Goal: Information Seeking & Learning: Learn about a topic

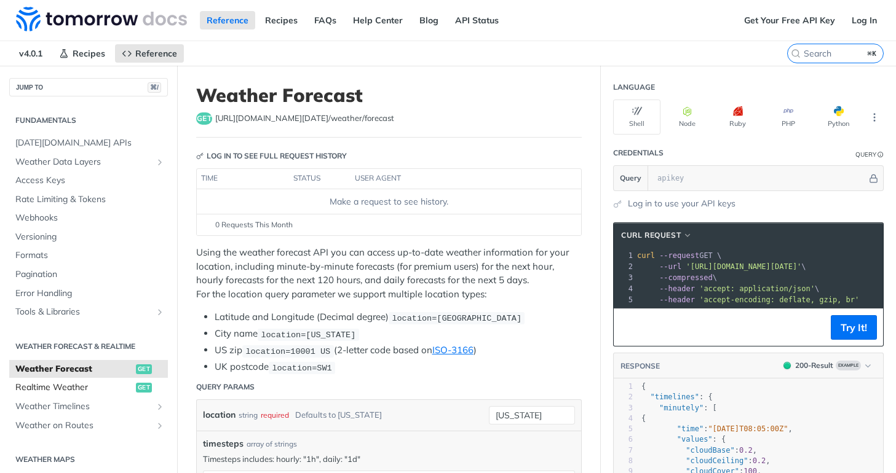
click at [73, 385] on span "Realtime Weather" at bounding box center [73, 388] width 117 height 12
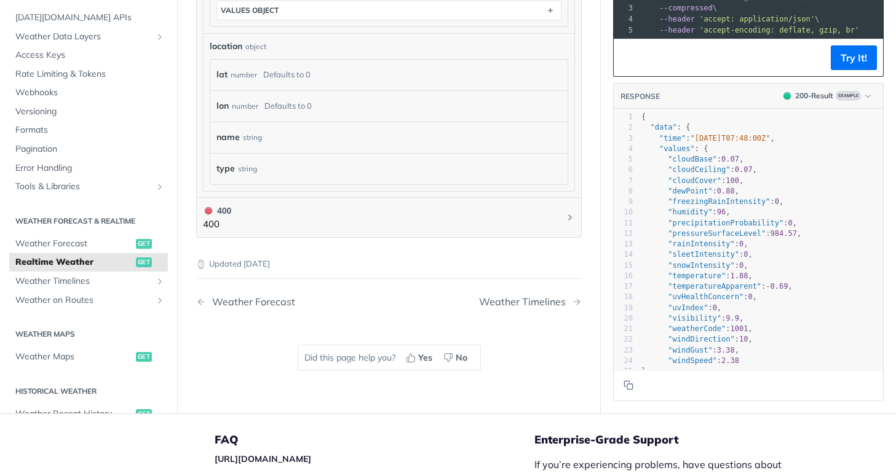
scroll to position [771, 0]
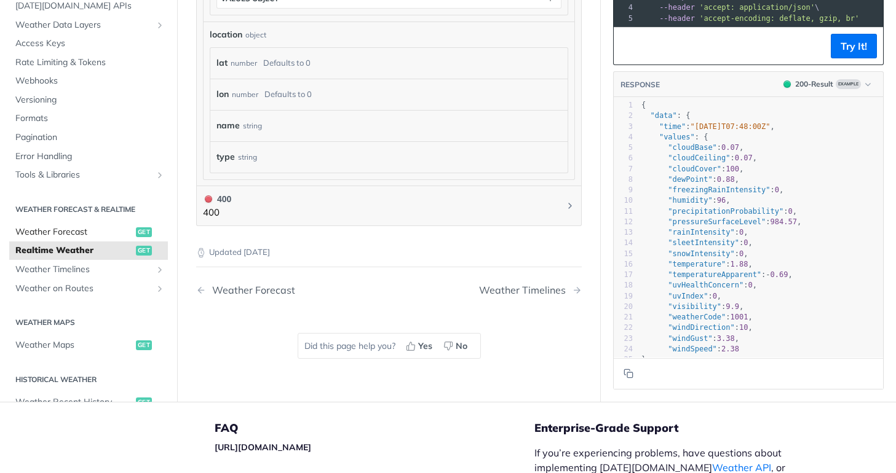
click at [65, 226] on span "Weather Forecast" at bounding box center [73, 232] width 117 height 12
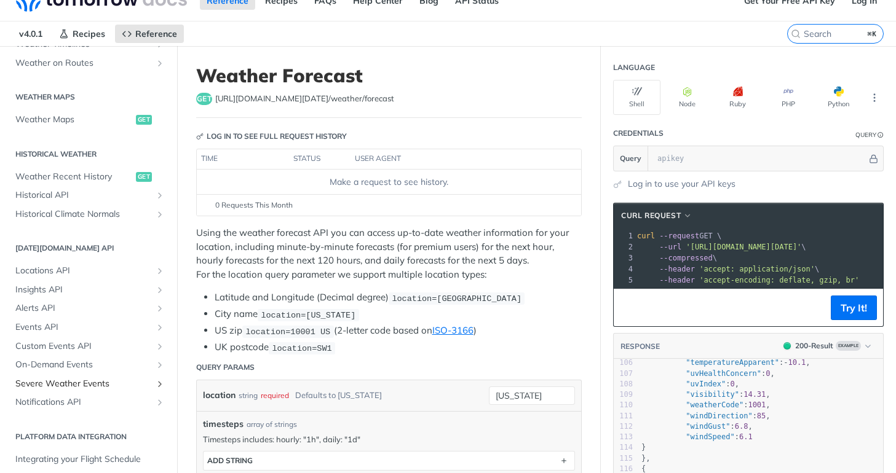
click at [57, 381] on span "Severe Weather Events" at bounding box center [83, 384] width 136 height 12
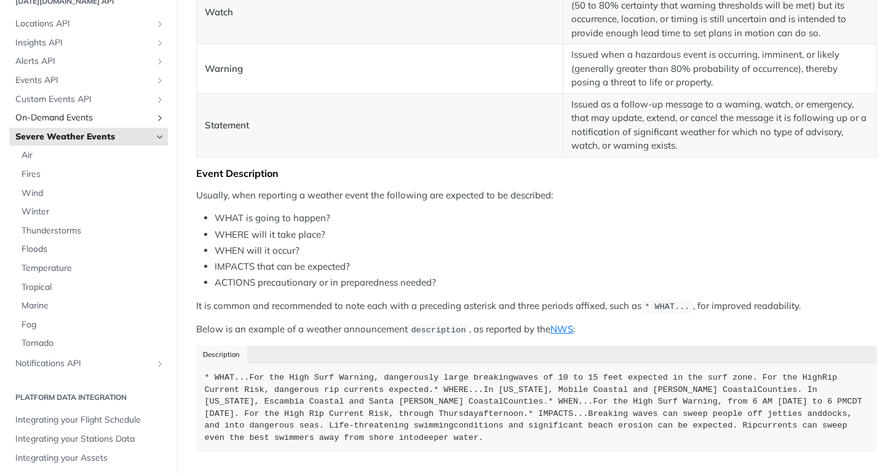
scroll to position [551, 0]
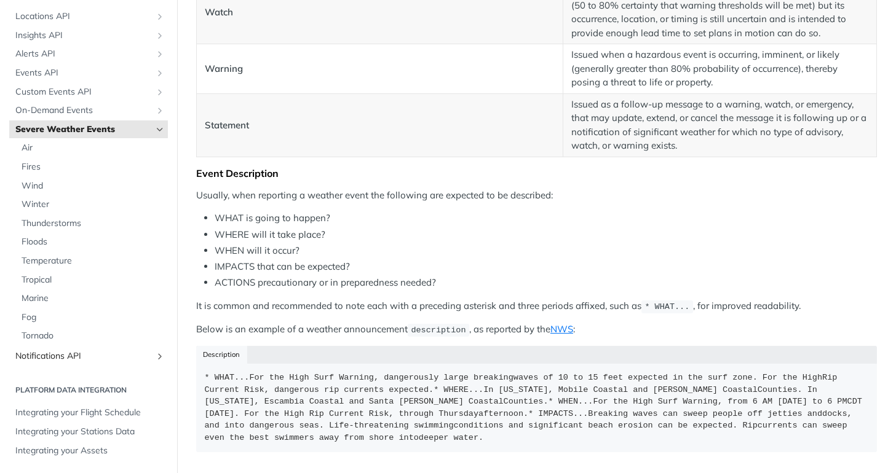
click at [92, 352] on span "Notifications API" at bounding box center [83, 356] width 136 height 12
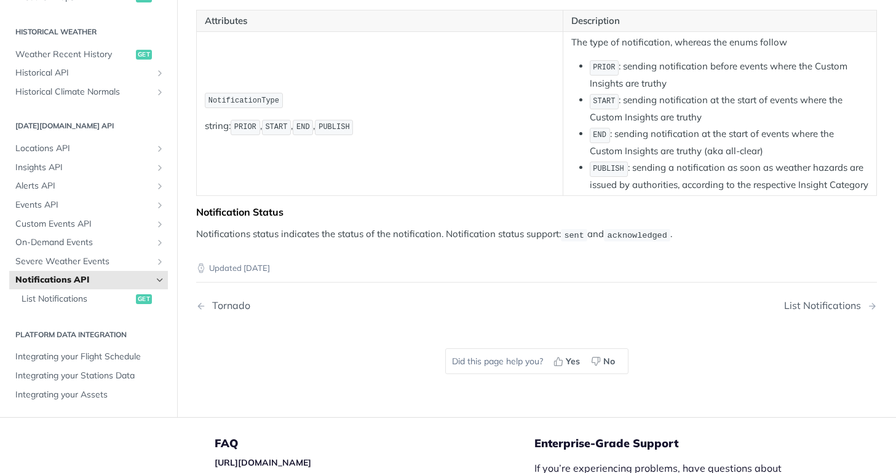
scroll to position [272, 0]
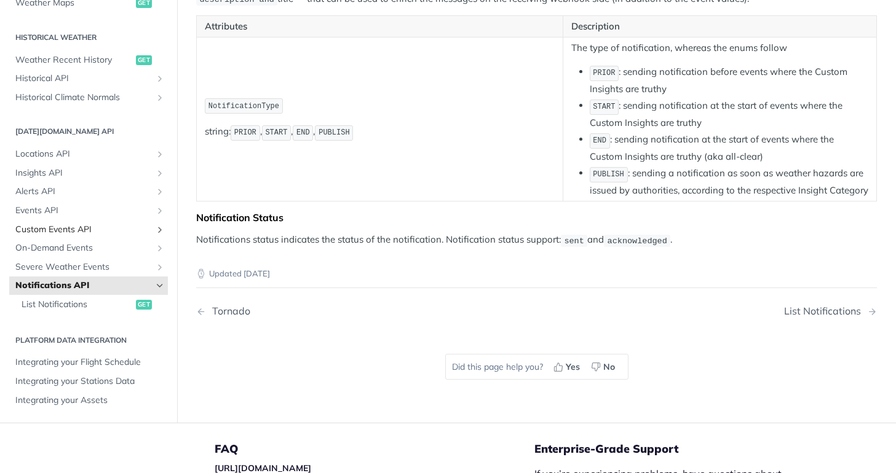
click at [77, 236] on span "Custom Events API" at bounding box center [83, 230] width 136 height 12
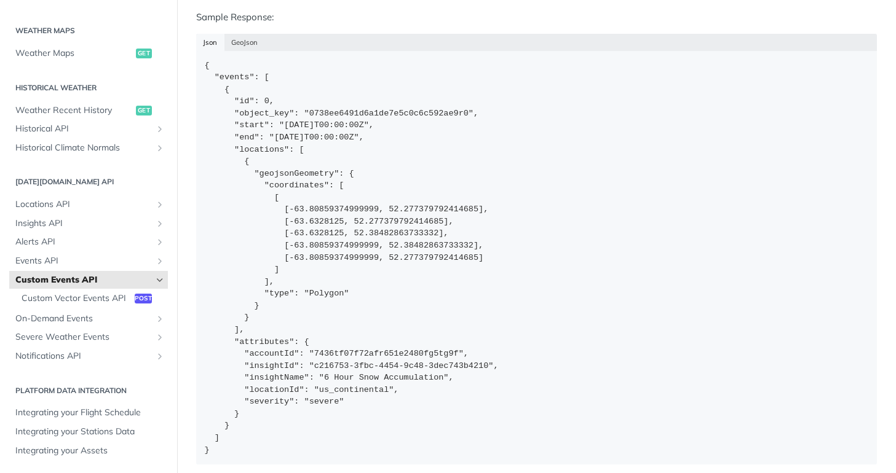
scroll to position [671, 0]
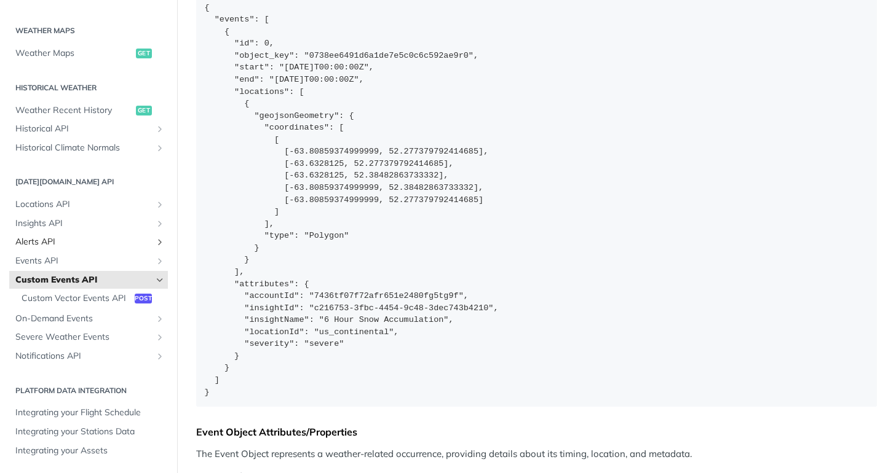
click at [48, 246] on span "Alerts API" at bounding box center [83, 242] width 136 height 12
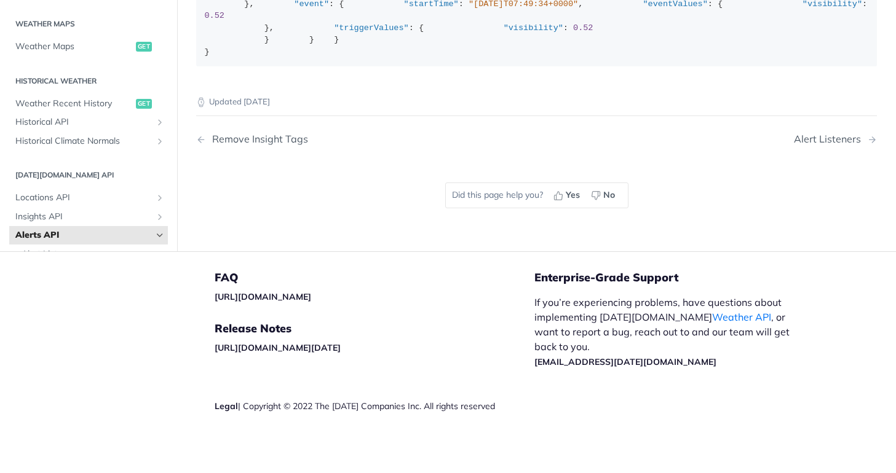
scroll to position [147, 0]
click at [70, 54] on span "Weather Maps" at bounding box center [73, 48] width 117 height 12
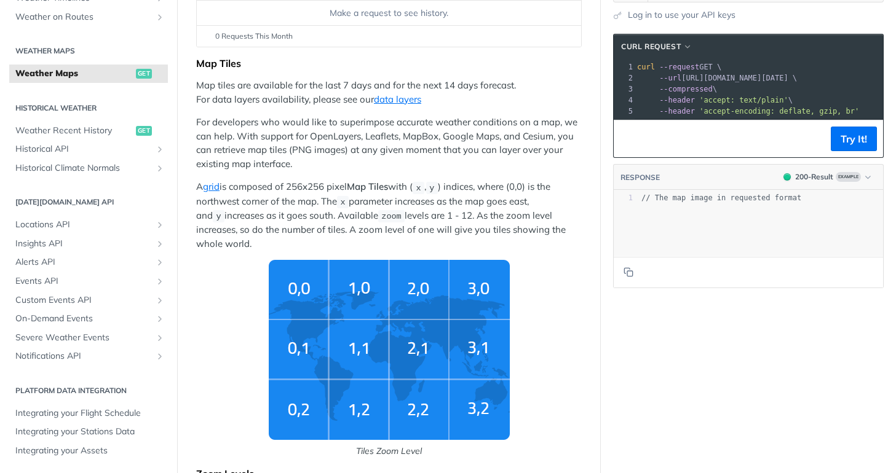
scroll to position [237, 0]
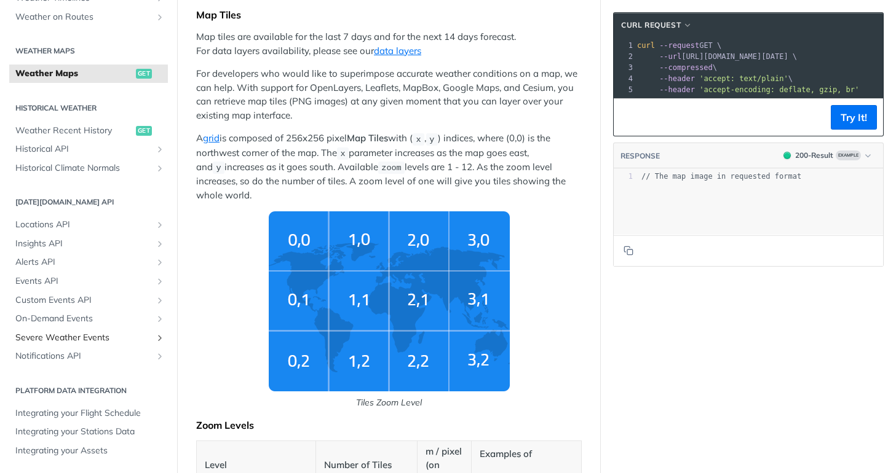
click at [59, 337] on span "Severe Weather Events" at bounding box center [83, 338] width 136 height 12
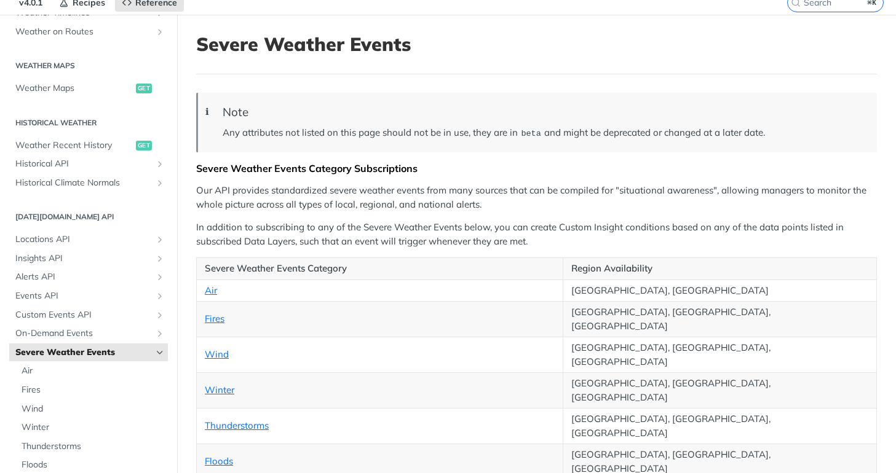
scroll to position [89, 0]
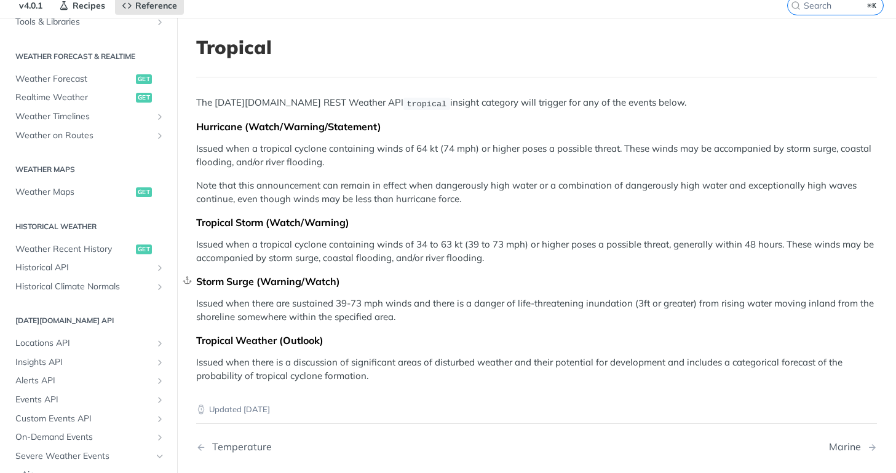
scroll to position [72, 0]
